Goal: Information Seeking & Learning: Learn about a topic

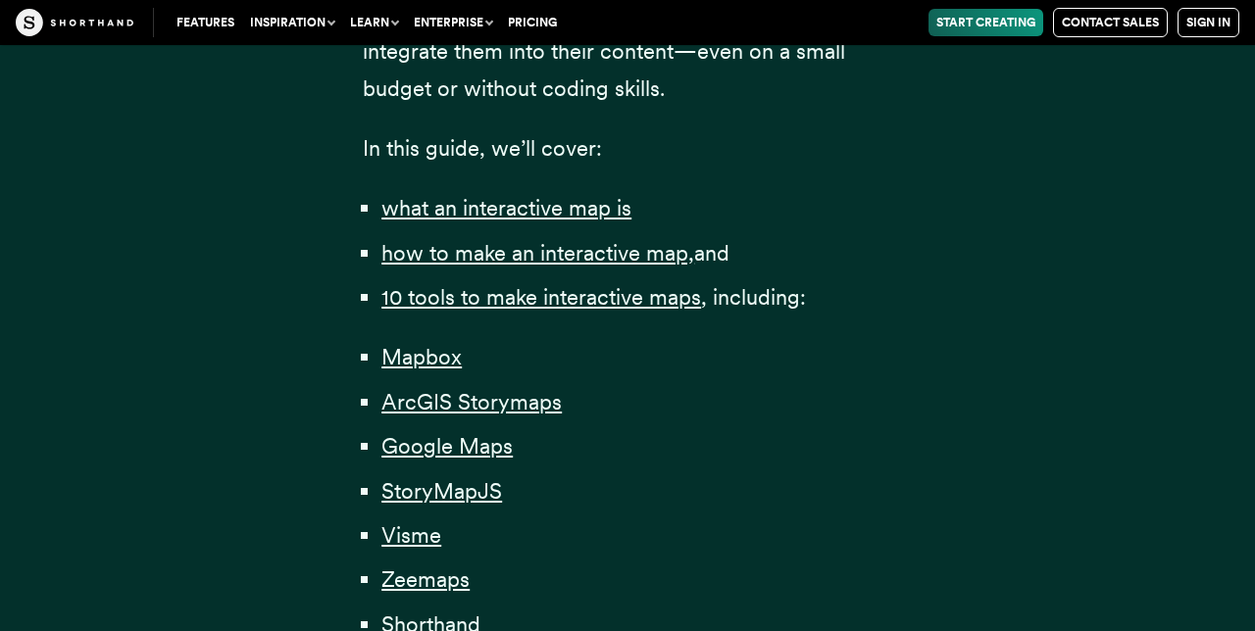
scroll to position [1256, 0]
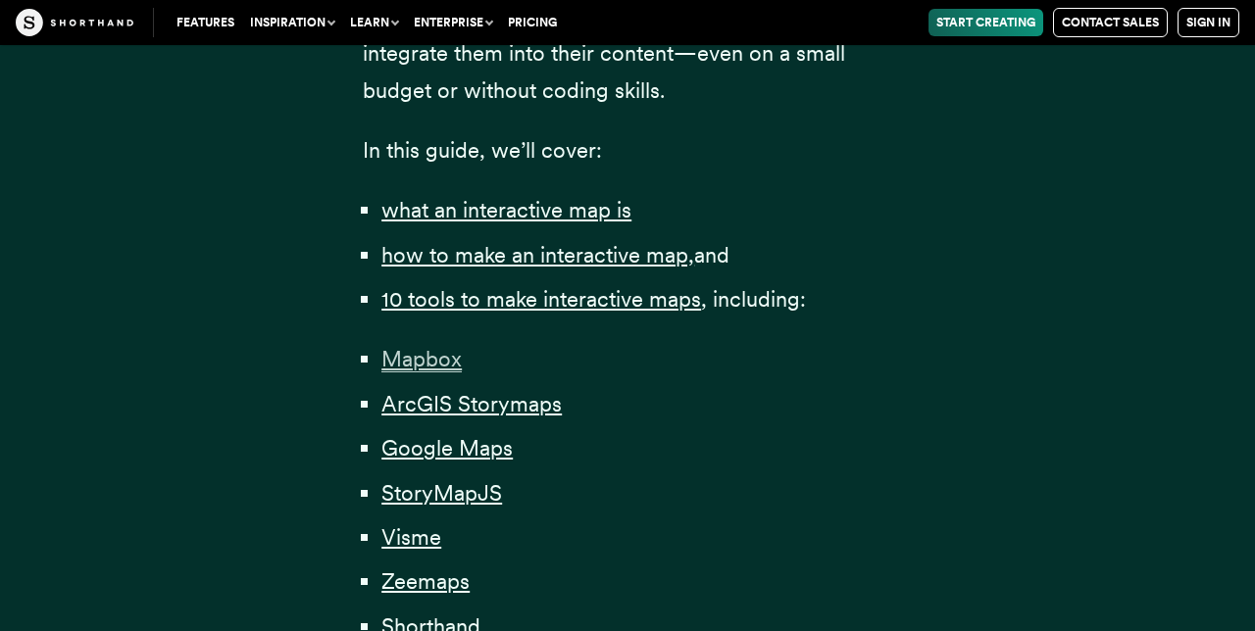
click at [424, 373] on span "Mapbox" at bounding box center [421, 359] width 80 height 26
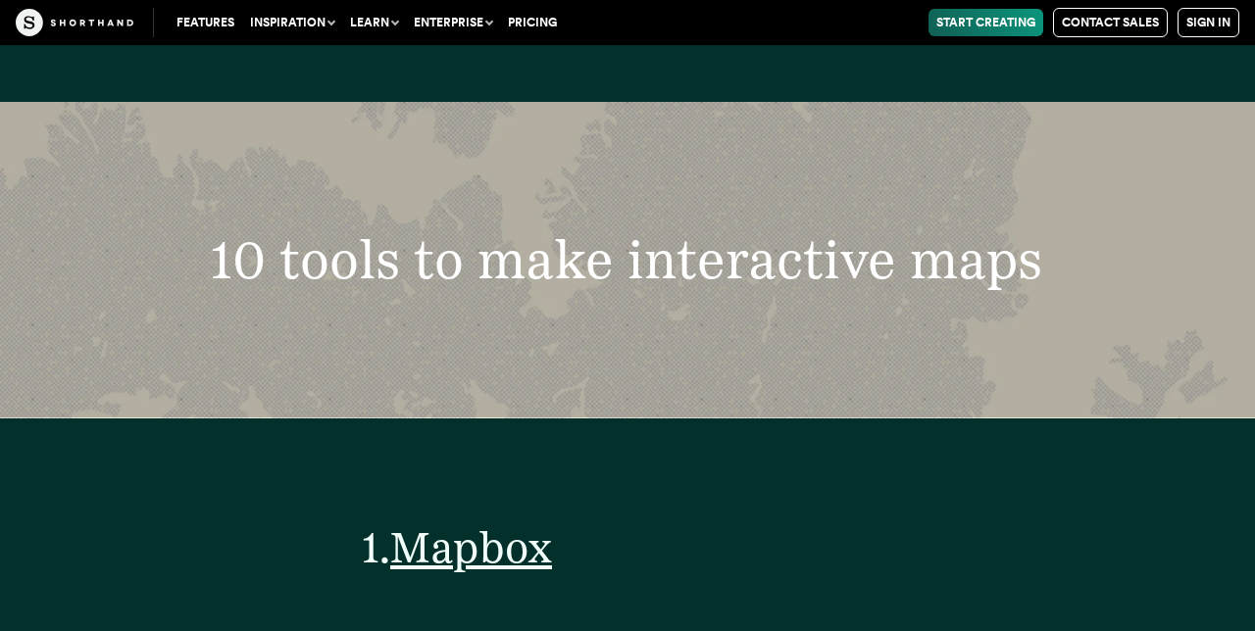
scroll to position [7198, 0]
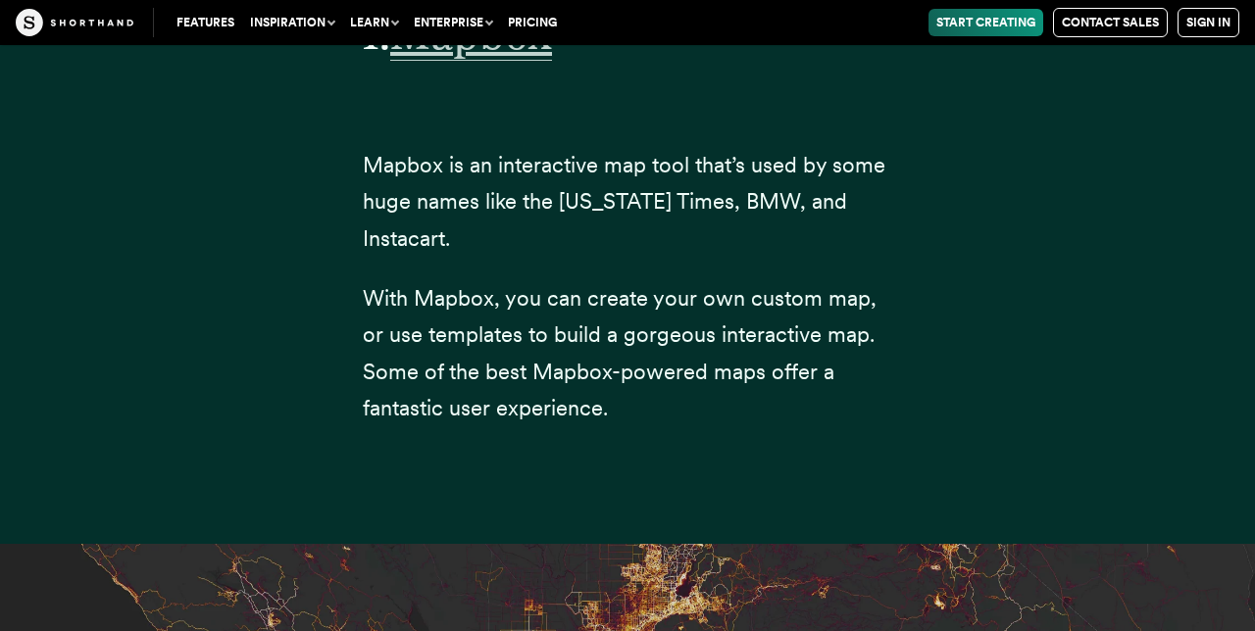
click at [511, 61] on span "Mapbox" at bounding box center [471, 34] width 162 height 53
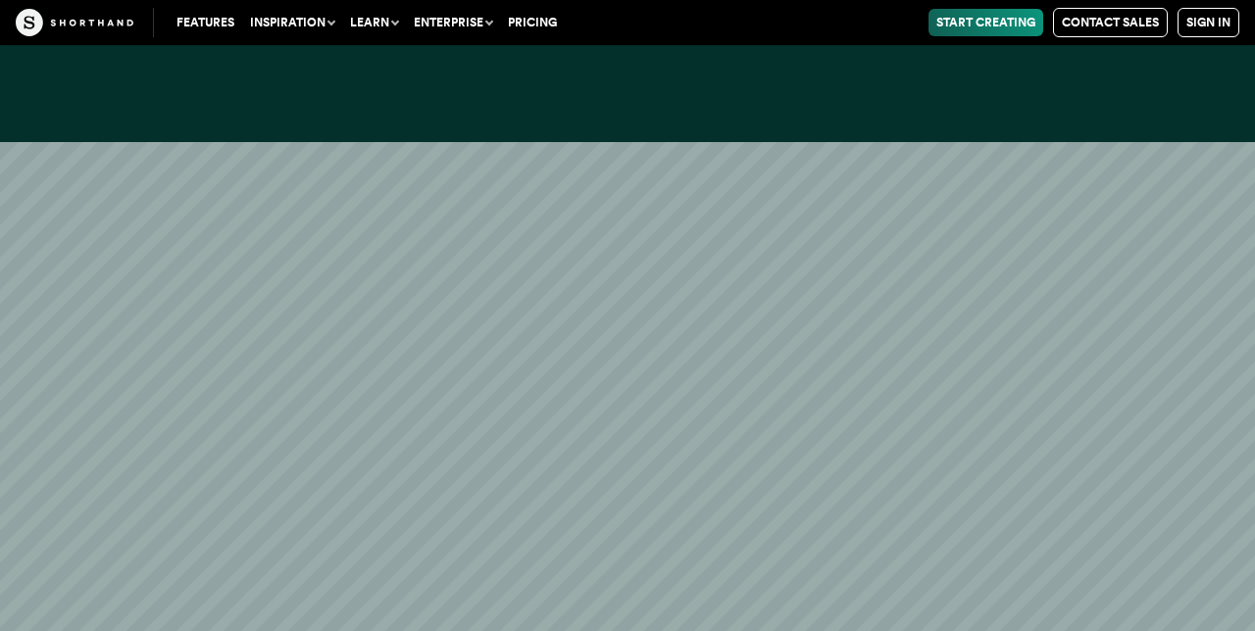
scroll to position [11116, 0]
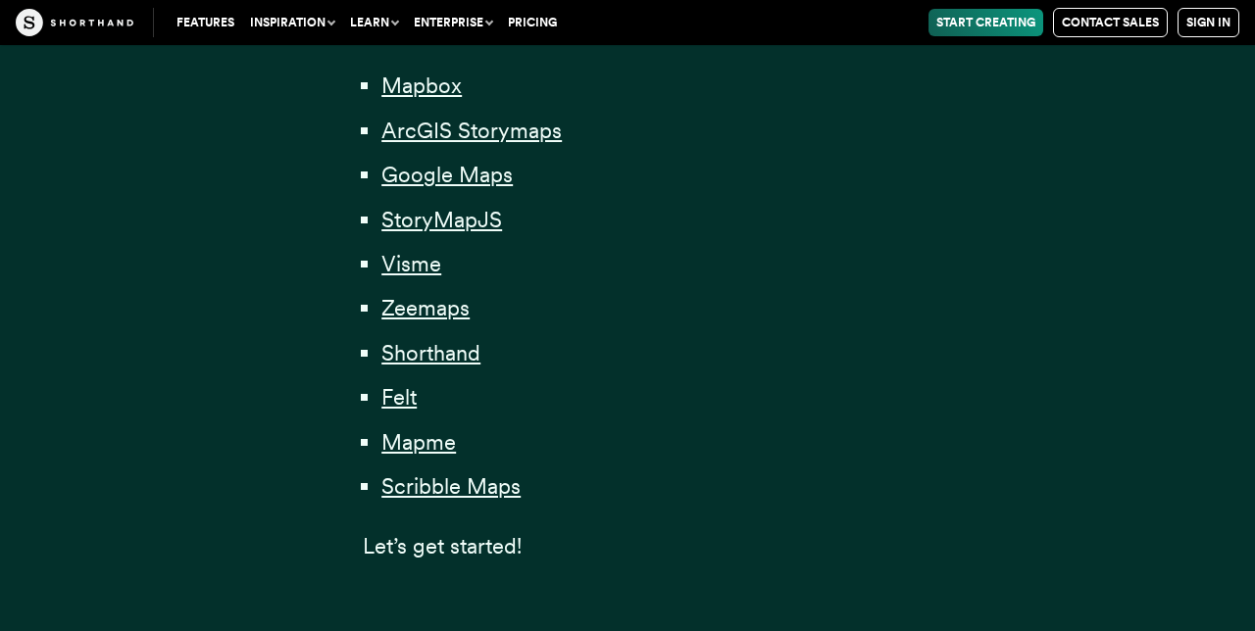
scroll to position [1528, 0]
click at [486, 184] on span "Google Maps" at bounding box center [446, 176] width 131 height 26
click at [459, 230] on span "StoryMapJS" at bounding box center [441, 221] width 121 height 26
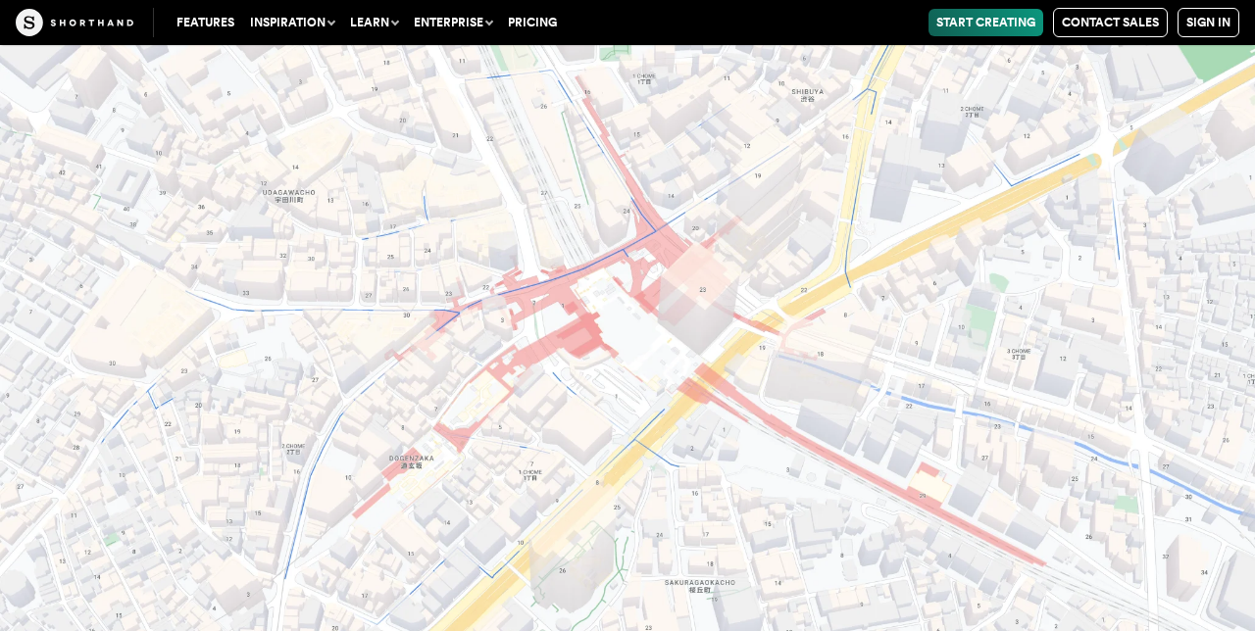
scroll to position [20011, 0]
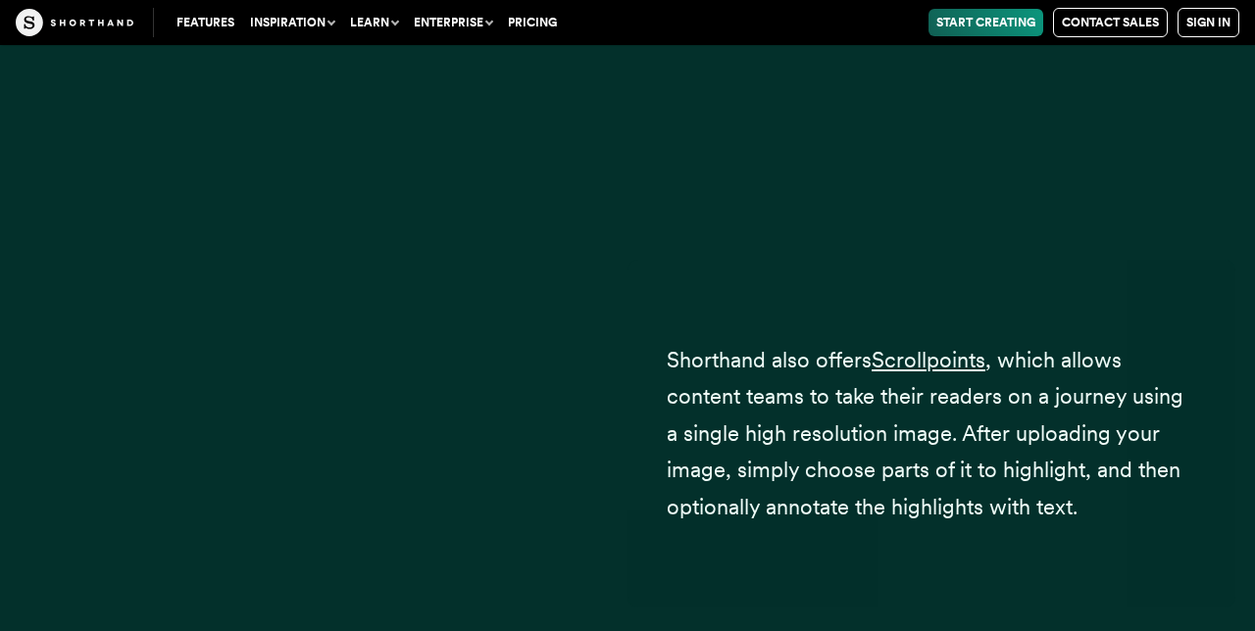
scroll to position [30862, 0]
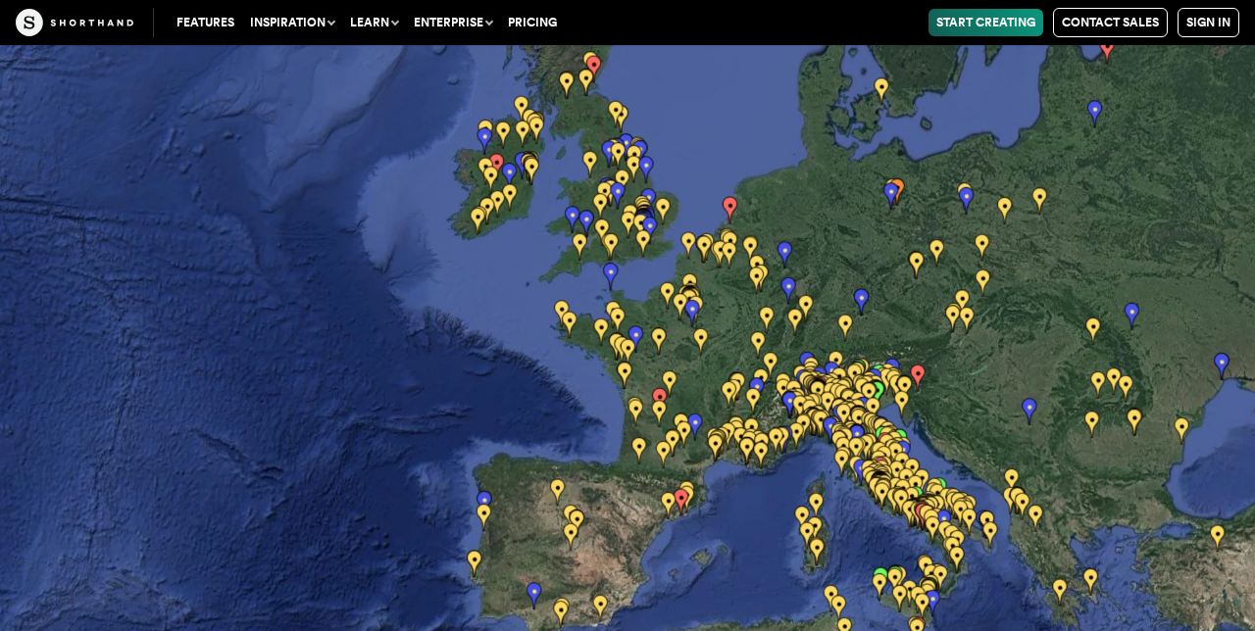
scroll to position [28044, 0]
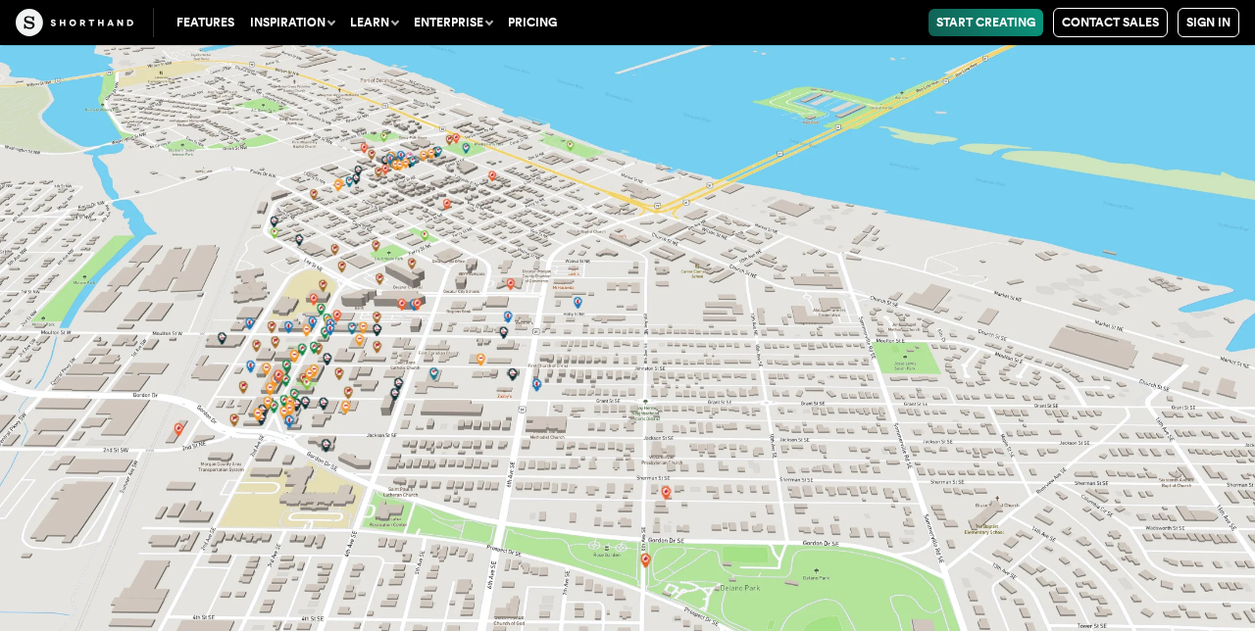
scroll to position [38602, 0]
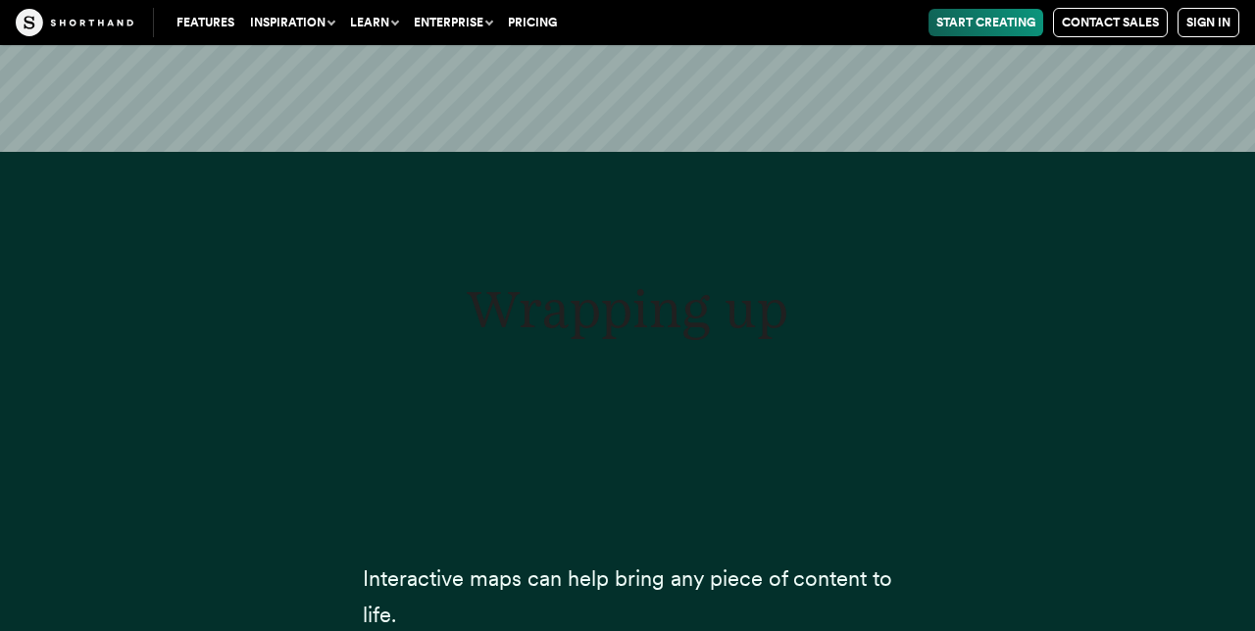
scroll to position [42352, 0]
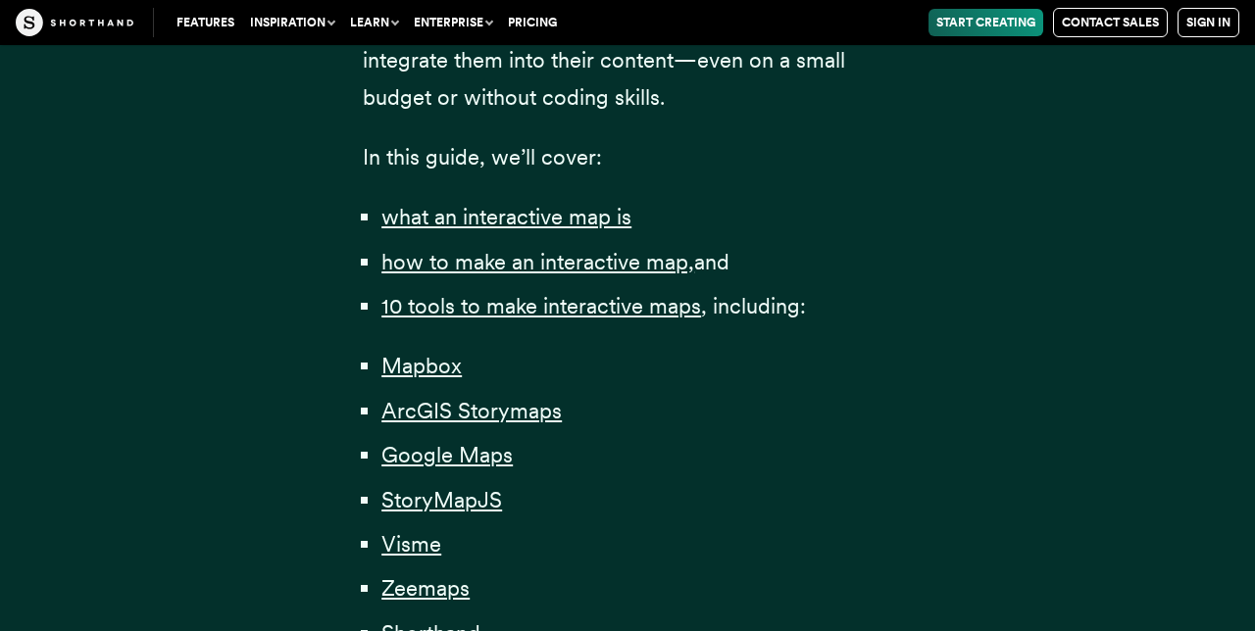
scroll to position [1248, 0]
